Goal: Task Accomplishment & Management: Use online tool/utility

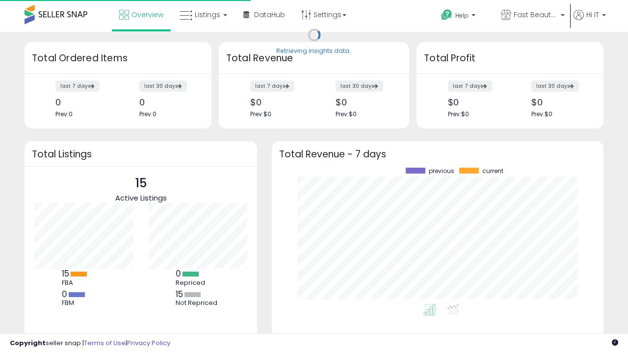
scroll to position [136, 312]
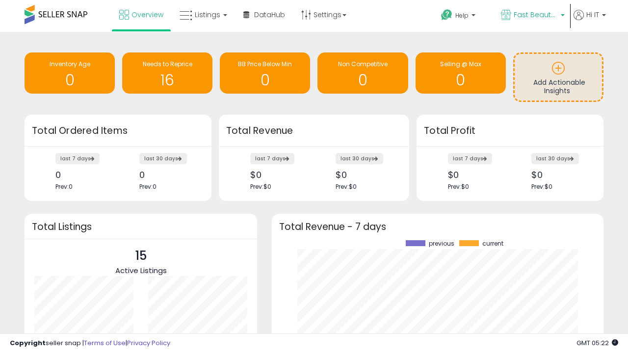
click at [532, 16] on span "Fast Beauty ([GEOGRAPHIC_DATA])" at bounding box center [536, 15] width 44 height 10
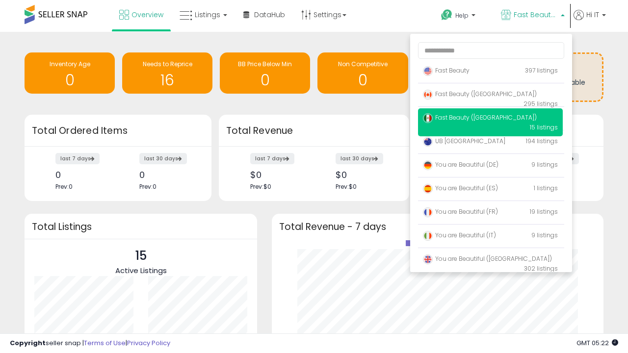
click at [490, 72] on p "Fast Beauty 397 listings" at bounding box center [490, 71] width 145 height 20
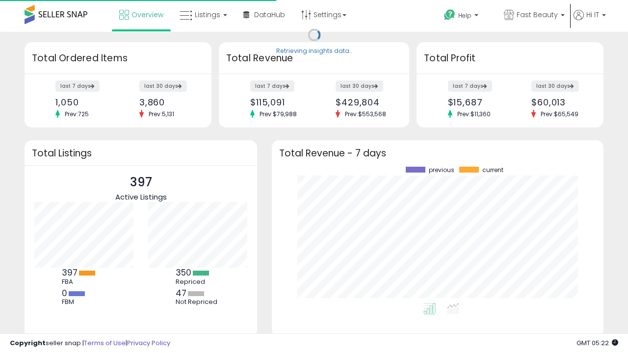
scroll to position [136, 312]
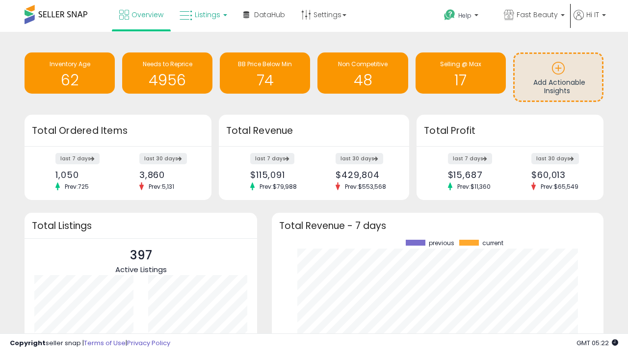
click at [202, 15] on span "Listings" at bounding box center [208, 15] width 26 height 10
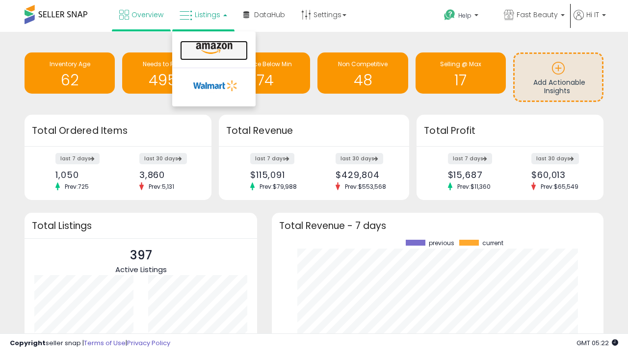
click at [213, 49] on icon at bounding box center [214, 48] width 43 height 13
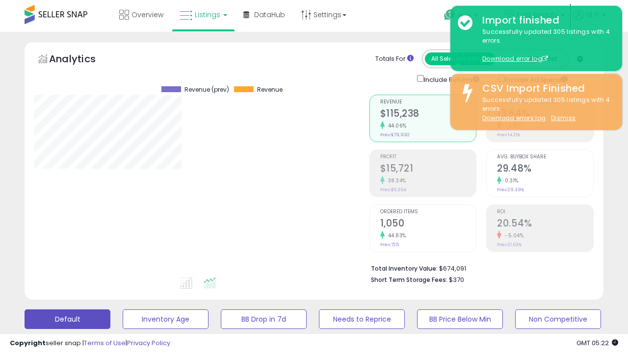
scroll to position [201, 335]
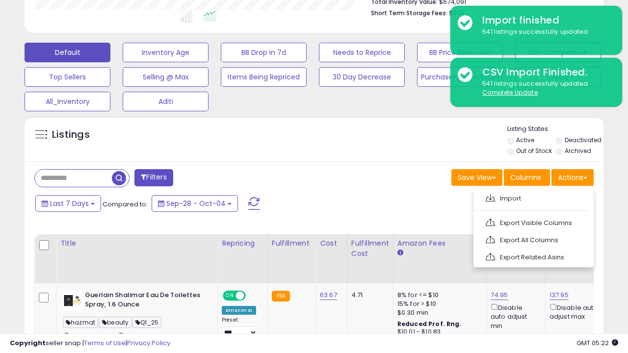
click at [490, 197] on span at bounding box center [490, 197] width 9 height 7
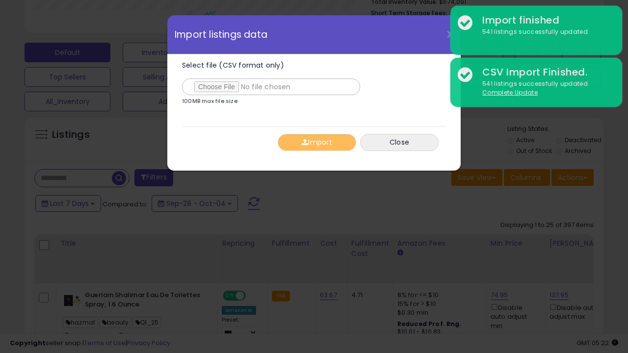
type input "**********"
click at [316, 142] on button "Import" at bounding box center [317, 142] width 78 height 17
